Goal: Task Accomplishment & Management: Use online tool/utility

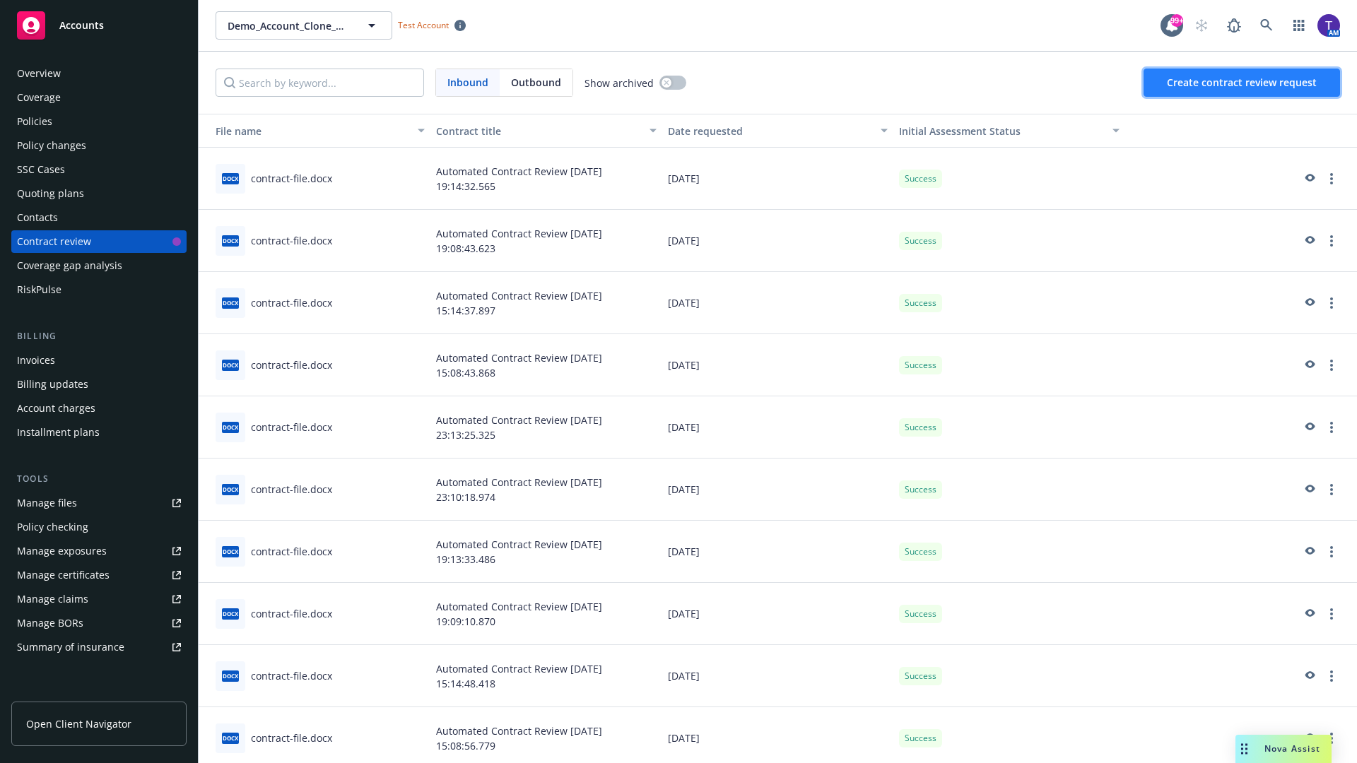
click at [1242, 83] on span "Create contract review request" at bounding box center [1242, 82] width 150 height 13
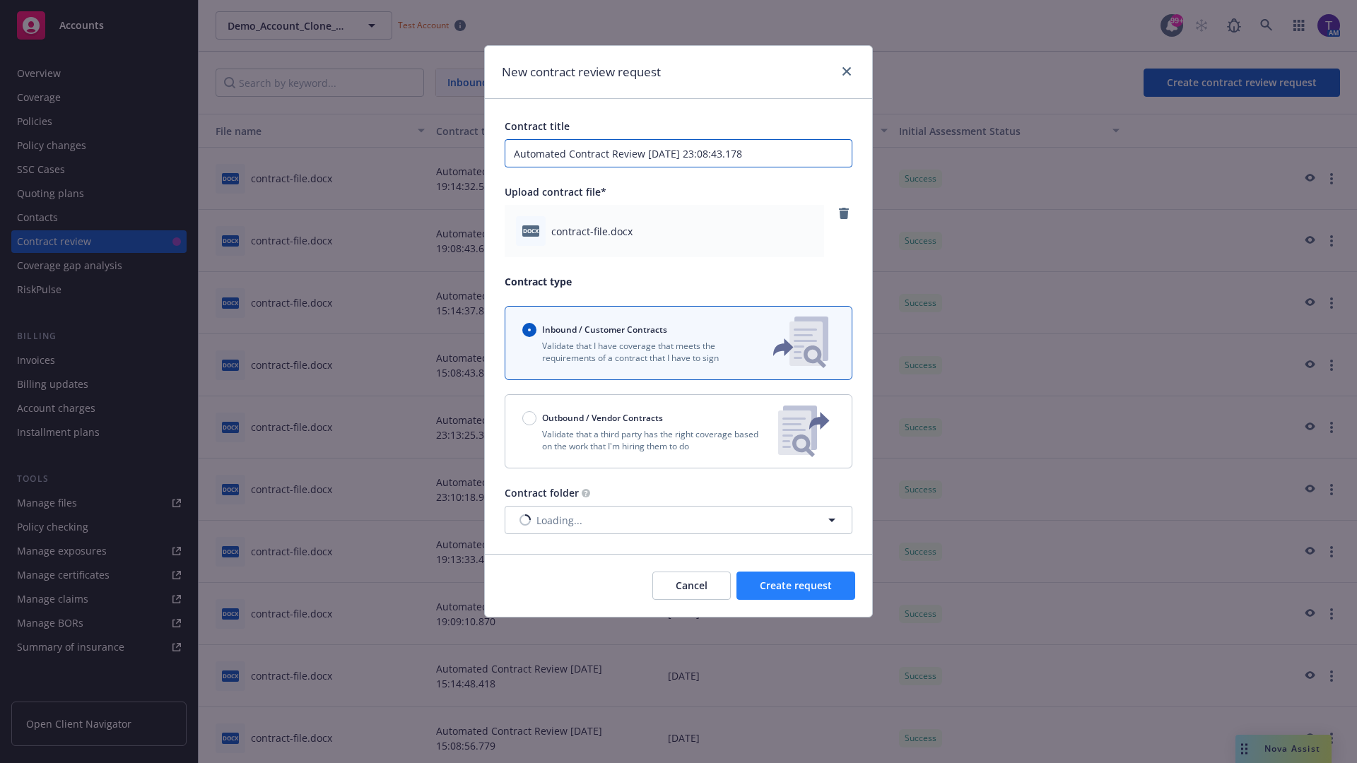
type input "Automated Contract Review [DATE] 23:08:43.178"
click at [796, 586] on span "Create request" at bounding box center [796, 585] width 72 height 13
